Goal: Navigation & Orientation: Find specific page/section

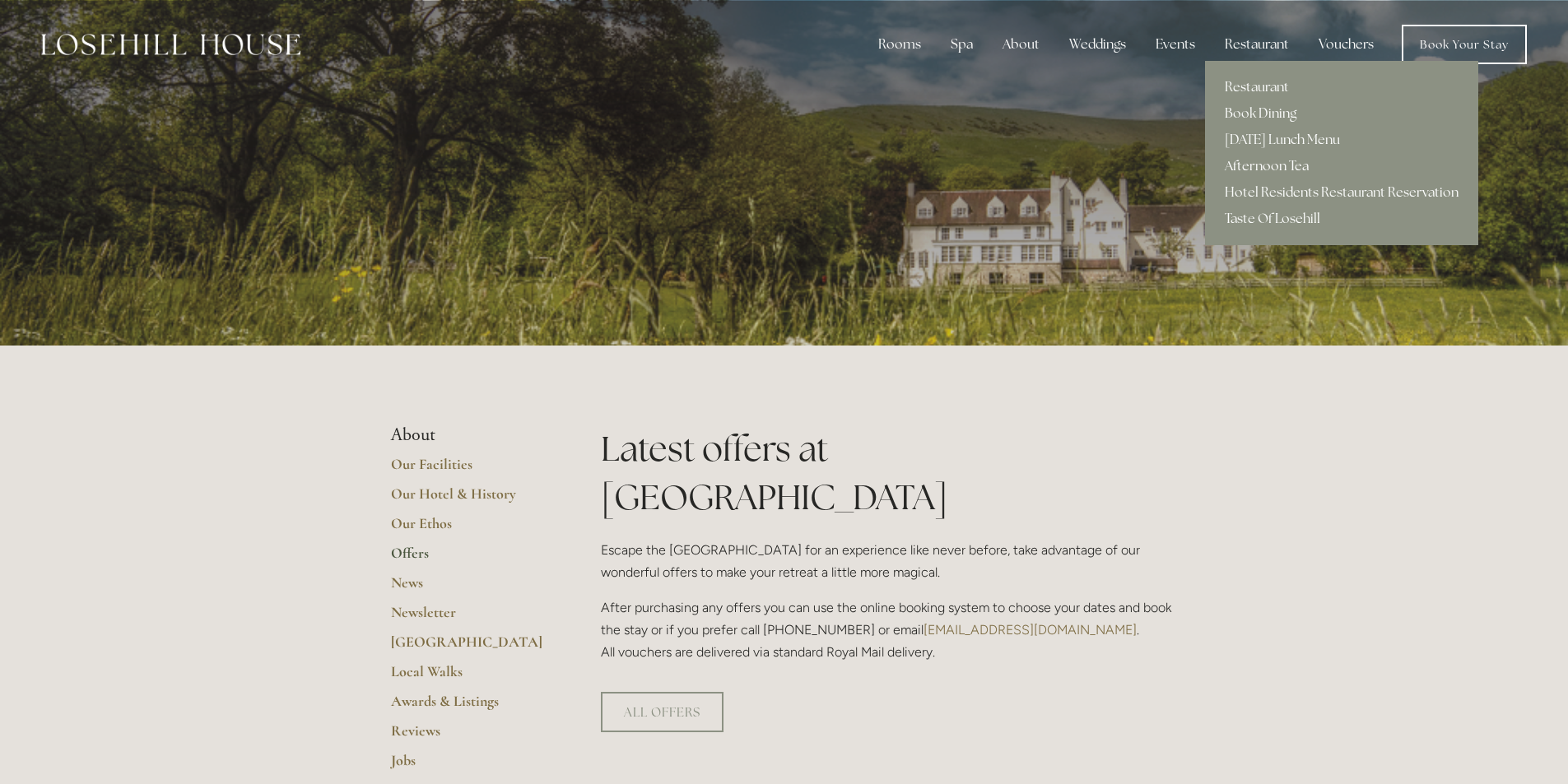
click at [1237, 166] on link "Afternoon Tea" at bounding box center [1342, 166] width 273 height 26
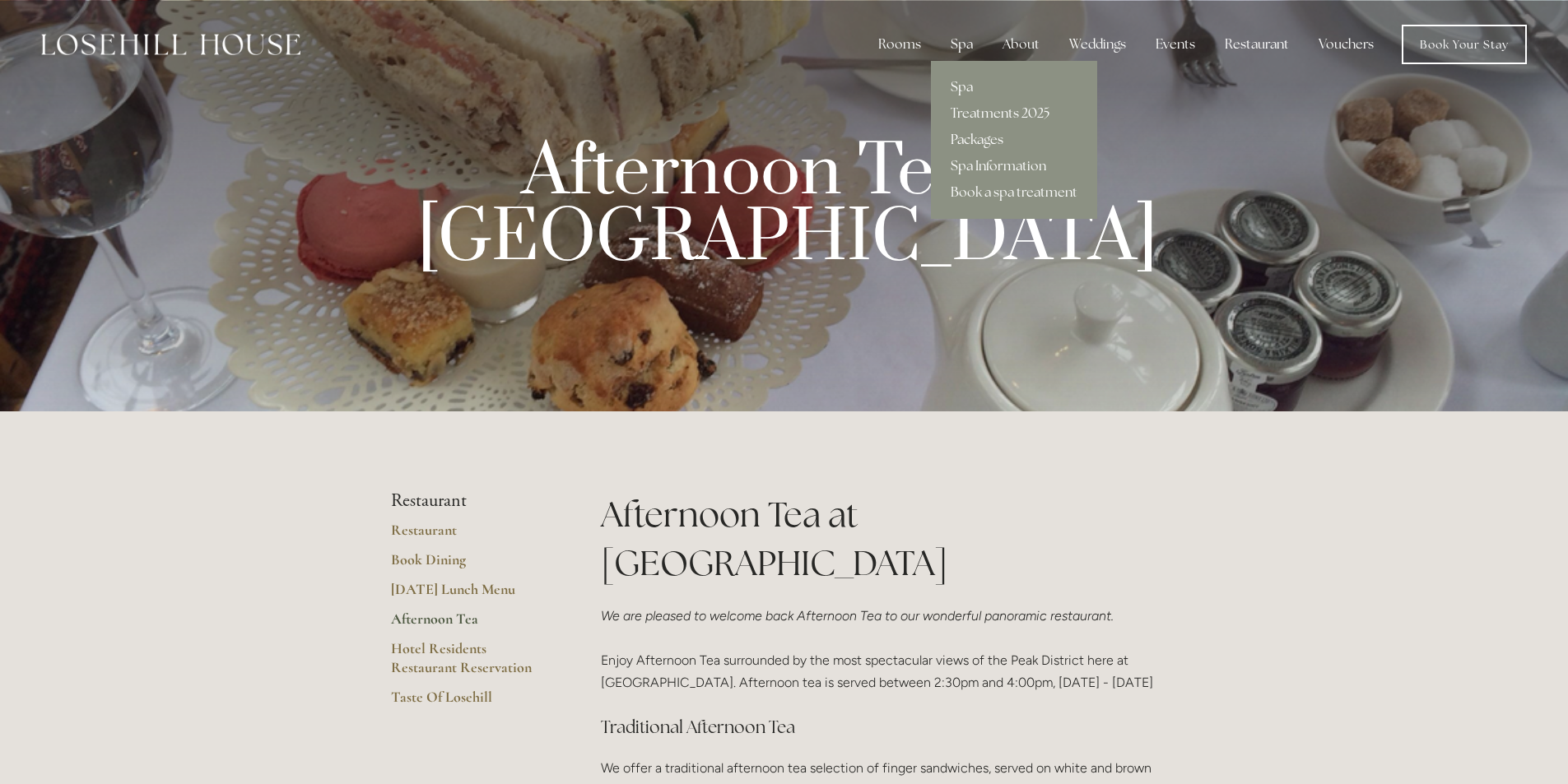
click at [986, 139] on link "Packages" at bounding box center [1014, 139] width 166 height 26
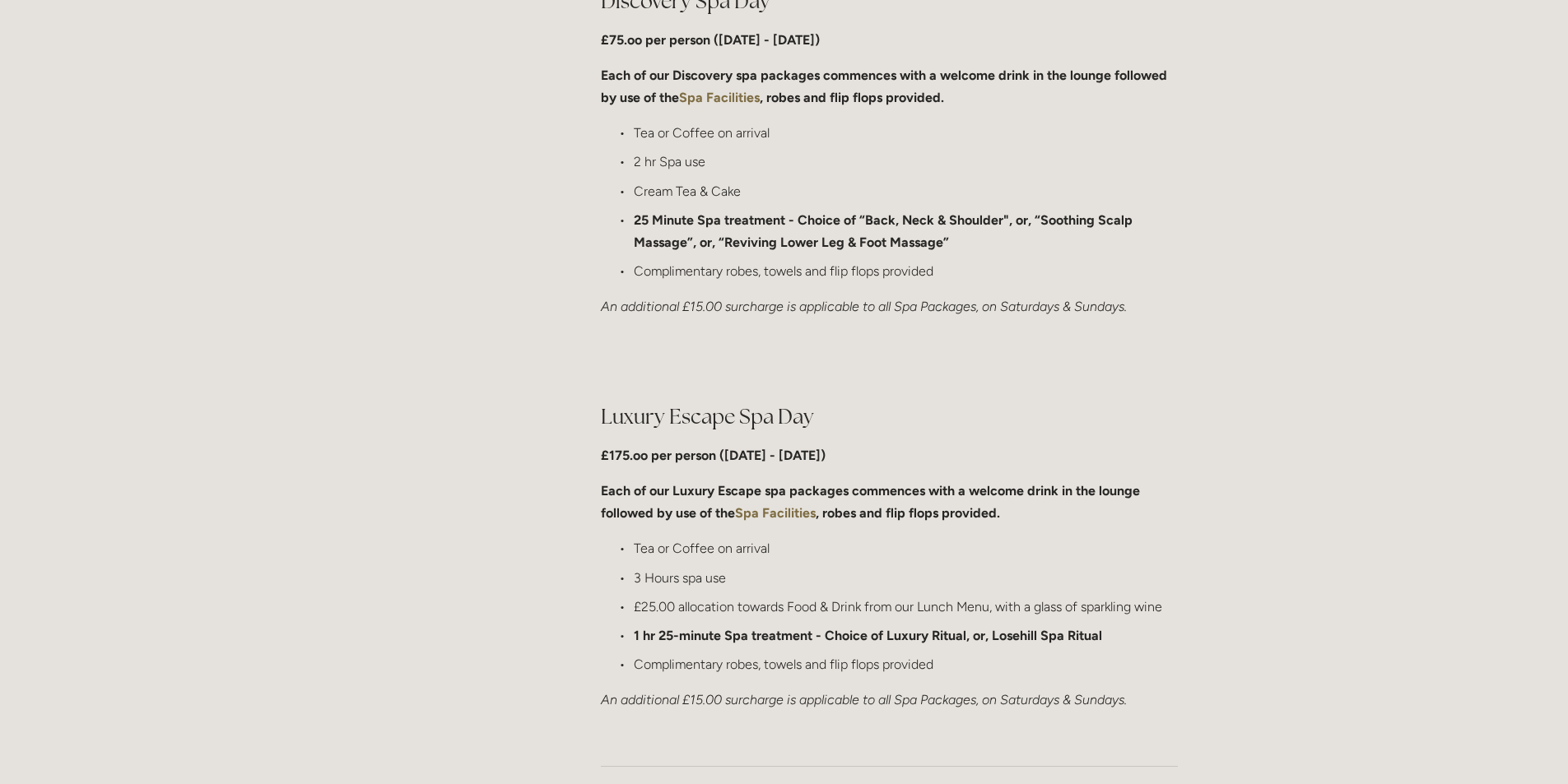
scroll to position [1398, 0]
